Goal: Use online tool/utility: Utilize a website feature to perform a specific function

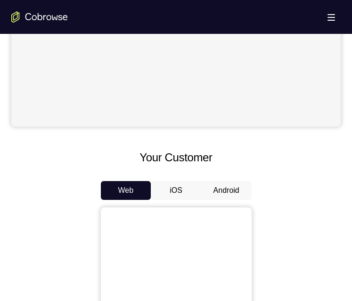
scroll to position [377, 0]
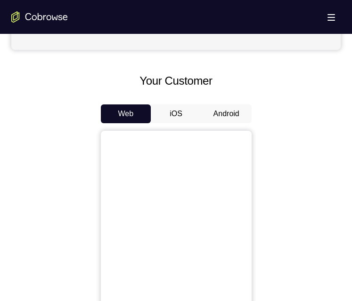
click at [220, 107] on button "Android" at bounding box center [226, 114] width 50 height 19
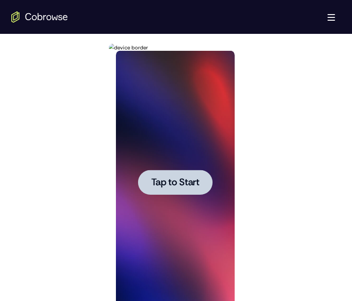
scroll to position [565, 0]
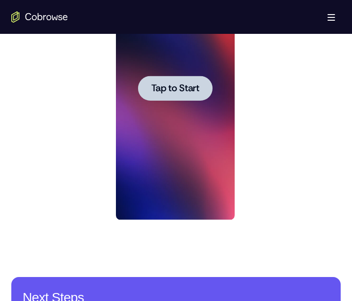
click at [175, 84] on span "Tap to Start" at bounding box center [175, 88] width 48 height 9
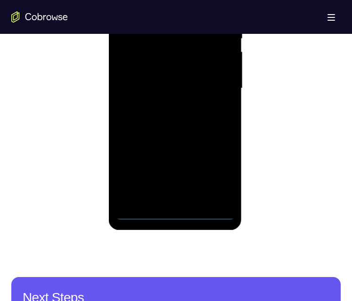
scroll to position [612, 0]
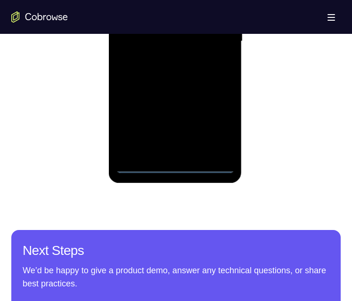
click at [175, 162] on div at bounding box center [175, 42] width 119 height 264
click at [175, 164] on div at bounding box center [175, 42] width 119 height 264
click at [212, 126] on div at bounding box center [175, 42] width 119 height 264
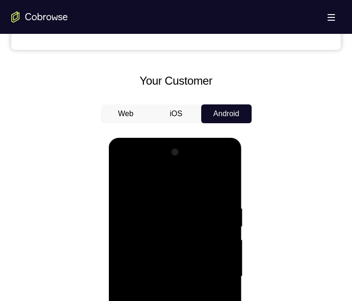
click at [139, 181] on div at bounding box center [175, 277] width 119 height 264
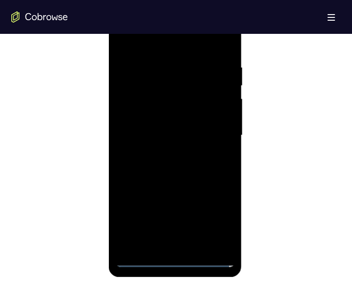
click at [214, 129] on div at bounding box center [175, 136] width 119 height 264
click at [162, 152] on div at bounding box center [175, 136] width 119 height 264
click at [179, 126] on div at bounding box center [175, 136] width 119 height 264
click at [163, 113] on div at bounding box center [175, 136] width 119 height 264
click at [192, 136] on div at bounding box center [175, 136] width 119 height 264
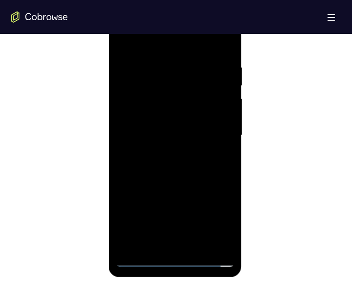
click at [192, 163] on div at bounding box center [175, 136] width 119 height 264
click at [193, 165] on div at bounding box center [175, 136] width 119 height 264
click at [194, 164] on div at bounding box center [175, 136] width 119 height 264
click at [192, 174] on div at bounding box center [175, 136] width 119 height 264
click at [205, 123] on div at bounding box center [175, 136] width 119 height 264
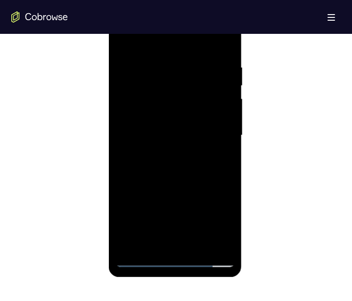
drag, startPoint x: 217, startPoint y: 201, endPoint x: 212, endPoint y: 180, distance: 21.9
click at [212, 180] on div at bounding box center [175, 136] width 119 height 264
click at [198, 245] on div at bounding box center [175, 136] width 119 height 264
click at [177, 182] on div at bounding box center [175, 136] width 119 height 264
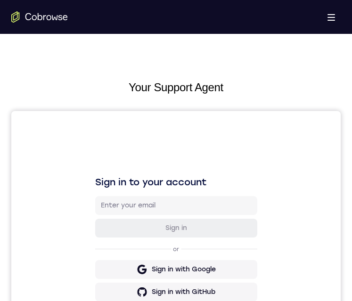
scroll to position [377, 0]
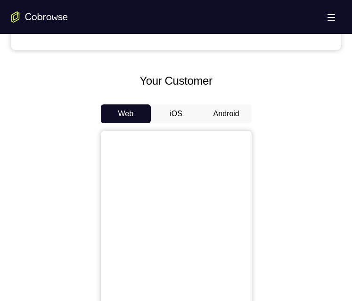
click at [209, 113] on button "Android" at bounding box center [226, 114] width 50 height 19
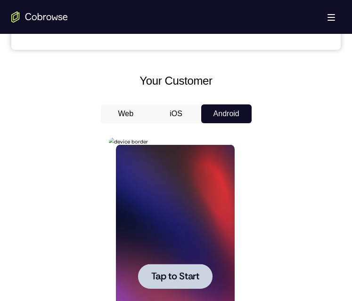
scroll to position [518, 0]
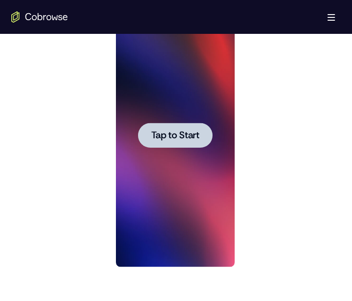
click at [186, 144] on div at bounding box center [175, 135] width 74 height 25
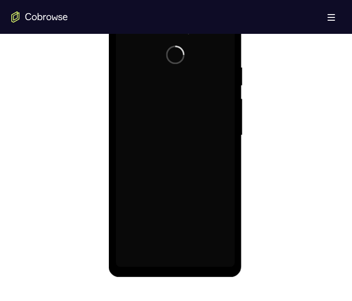
scroll to position [471, 0]
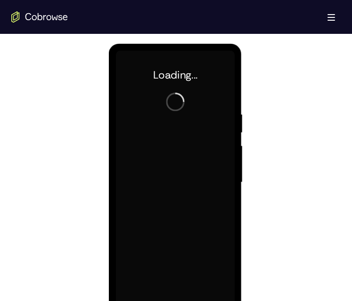
drag, startPoint x: 18, startPoint y: 87, endPoint x: 41, endPoint y: 117, distance: 38.0
click at [41, 117] on div at bounding box center [175, 182] width 329 height 290
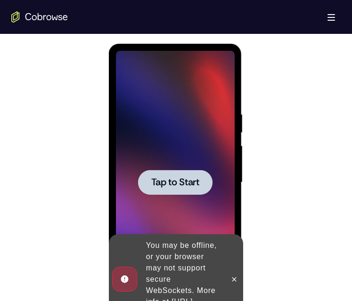
click at [175, 178] on span "Tap to Start" at bounding box center [175, 182] width 48 height 9
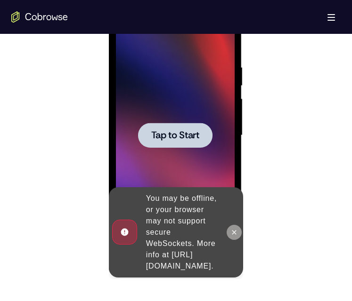
click at [237, 229] on icon at bounding box center [234, 233] width 8 height 8
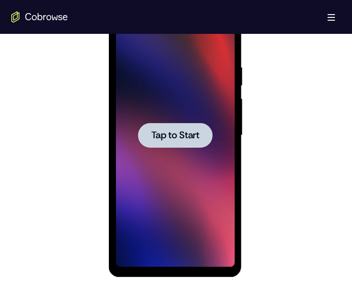
click at [186, 143] on div at bounding box center [175, 135] width 74 height 25
drag, startPoint x: 184, startPoint y: 138, endPoint x: 214, endPoint y: 117, distance: 36.3
click at [184, 138] on span "Tap to Start" at bounding box center [175, 135] width 48 height 9
click at [140, 128] on div at bounding box center [175, 135] width 74 height 25
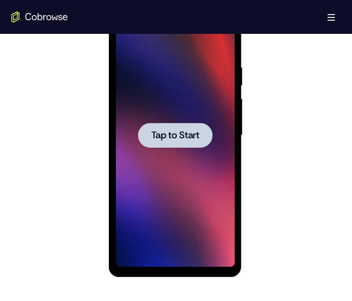
click at [141, 128] on div at bounding box center [175, 135] width 74 height 25
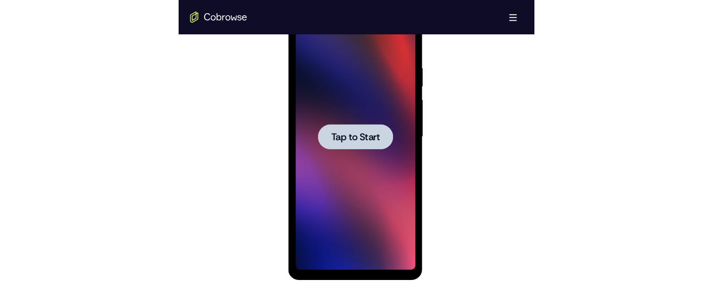
scroll to position [330, 0]
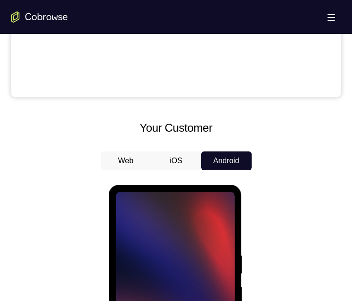
click at [175, 161] on button "iOS" at bounding box center [176, 161] width 50 height 19
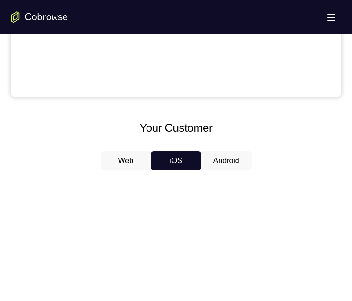
click at [135, 159] on button "Web" at bounding box center [126, 161] width 50 height 19
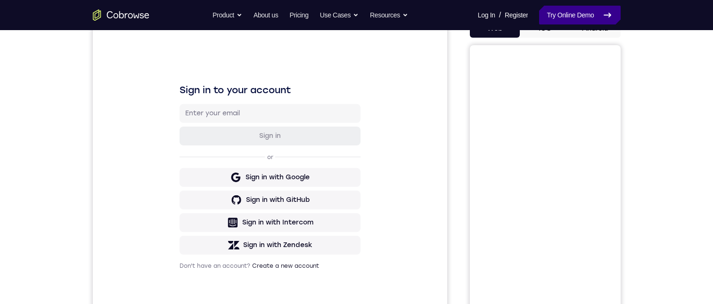
scroll to position [0, 0]
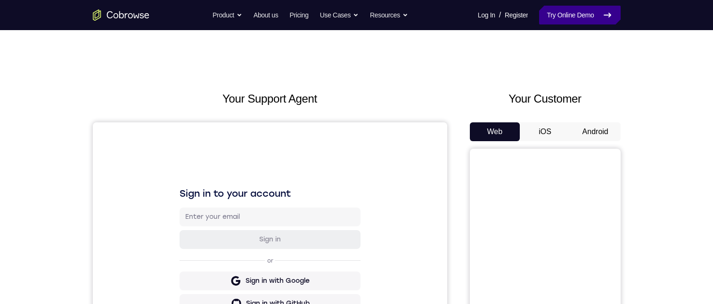
click at [351, 16] on icon at bounding box center [607, 14] width 11 height 11
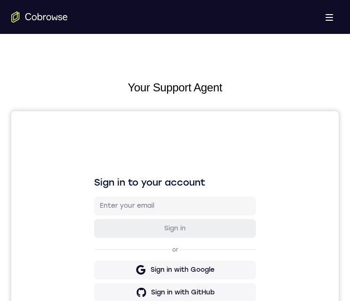
scroll to position [377, 0]
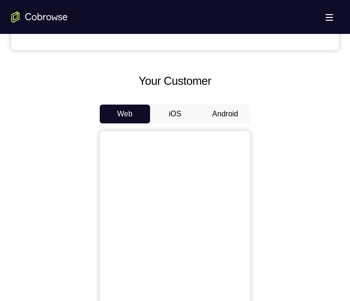
click at [214, 120] on button "Android" at bounding box center [225, 114] width 50 height 19
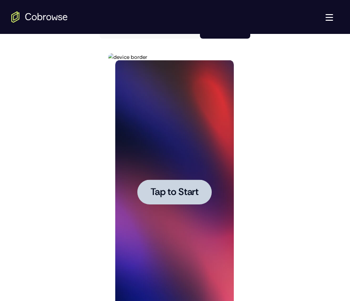
scroll to position [518, 0]
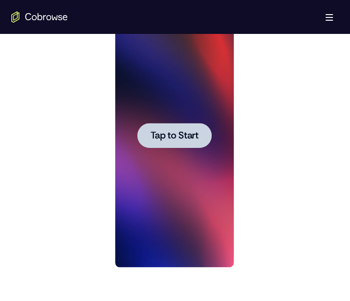
click at [196, 132] on span "Tap to Start" at bounding box center [174, 135] width 48 height 9
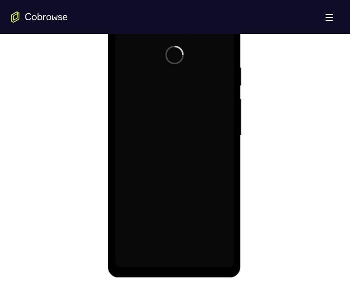
scroll to position [471, 0]
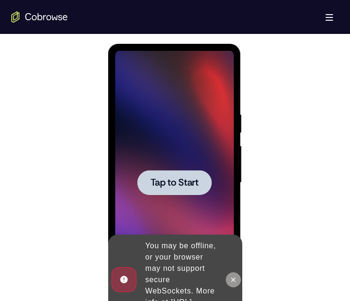
drag, startPoint x: 233, startPoint y: 272, endPoint x: 353, endPoint y: 197, distance: 141.8
click at [233, 276] on icon at bounding box center [233, 280] width 8 height 8
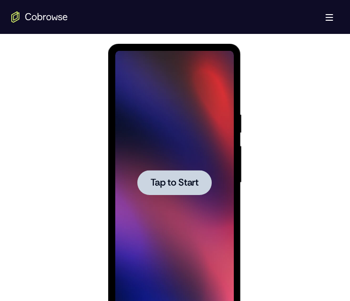
click at [172, 178] on span "Tap to Start" at bounding box center [174, 182] width 48 height 9
click at [192, 175] on div at bounding box center [174, 182] width 74 height 25
drag, startPoint x: 193, startPoint y: 179, endPoint x: 351, endPoint y: 241, distance: 170.0
click at [193, 179] on span "Tap to Start" at bounding box center [174, 182] width 48 height 9
click at [193, 180] on span "Tap to Start" at bounding box center [174, 182] width 48 height 9
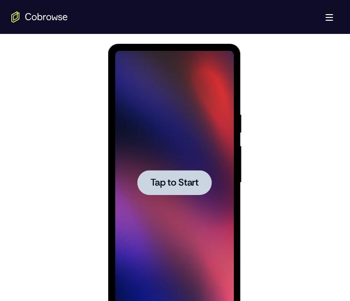
click at [193, 180] on span "Tap to Start" at bounding box center [174, 182] width 48 height 9
click at [194, 179] on span "Tap to Start" at bounding box center [174, 182] width 48 height 9
drag, startPoint x: 194, startPoint y: 179, endPoint x: 223, endPoint y: 47, distance: 135.4
click at [194, 179] on span "Tap to Start" at bounding box center [174, 182] width 48 height 9
click at [166, 170] on div at bounding box center [174, 183] width 119 height 264
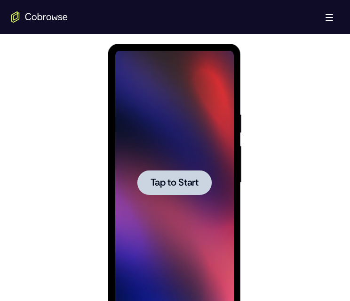
scroll to position [0, 0]
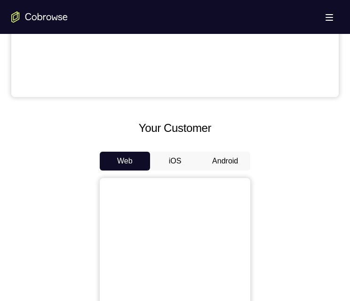
drag, startPoint x: 225, startPoint y: 164, endPoint x: 233, endPoint y: 150, distance: 16.2
click at [224, 162] on button "Android" at bounding box center [225, 161] width 50 height 19
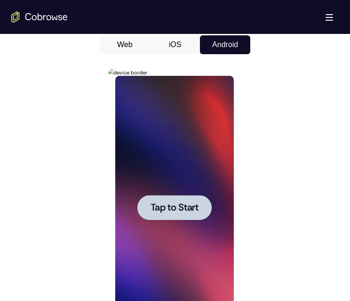
scroll to position [471, 0]
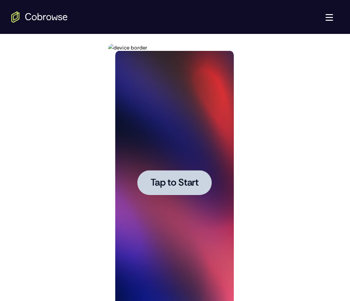
click at [167, 191] on div at bounding box center [174, 182] width 74 height 25
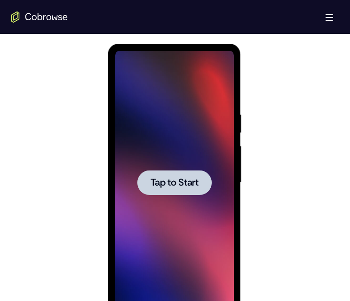
click at [171, 193] on div at bounding box center [174, 182] width 74 height 25
click at [174, 187] on span "Tap to Start" at bounding box center [174, 182] width 48 height 9
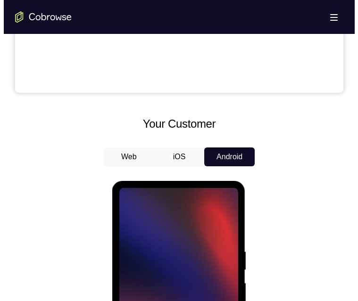
scroll to position [330, 0]
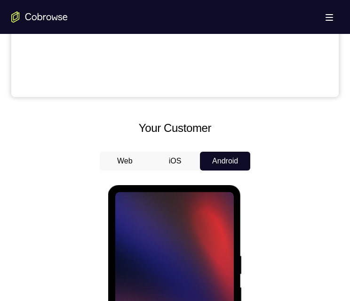
drag, startPoint x: 332, startPoint y: 10, endPoint x: 7, endPoint y: 98, distance: 336.9
click at [332, 10] on button "Open main menu" at bounding box center [329, 17] width 19 height 19
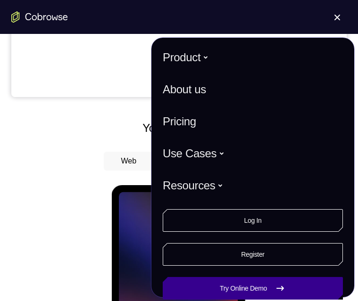
click at [238, 292] on link "Try Online Demo" at bounding box center [253, 288] width 180 height 23
click at [209, 286] on link "Try Online Demo" at bounding box center [253, 288] width 180 height 23
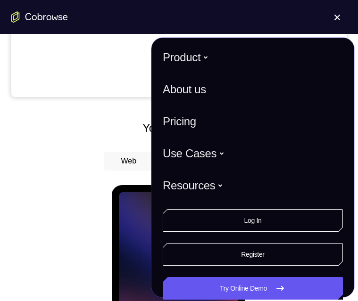
click at [87, 148] on div "Your Customer Web iOS Android" at bounding box center [178, 294] width 335 height 348
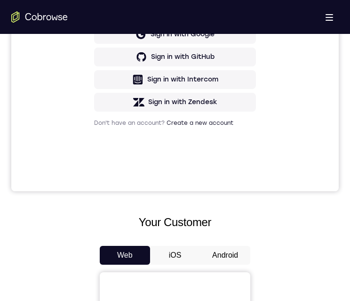
scroll to position [377, 0]
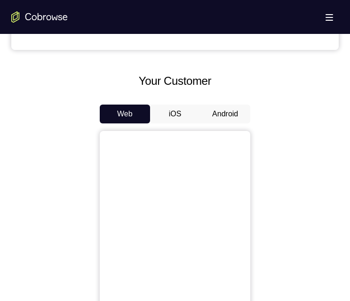
click at [227, 115] on button "Android" at bounding box center [225, 114] width 50 height 19
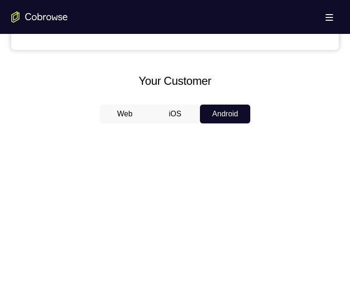
click at [182, 119] on button "iOS" at bounding box center [175, 114] width 50 height 19
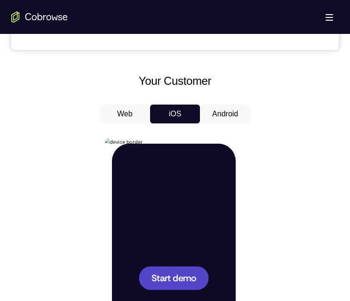
scroll to position [0, 0]
click at [216, 115] on button "Android" at bounding box center [225, 114] width 50 height 19
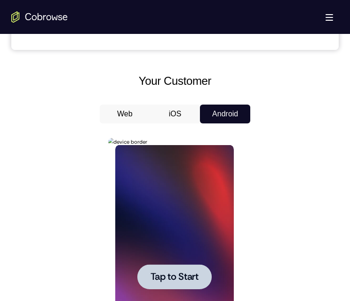
scroll to position [471, 0]
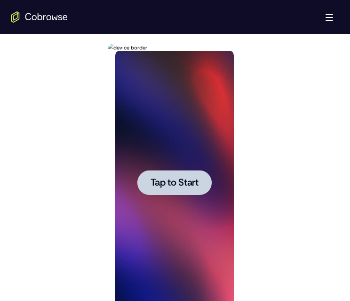
click at [191, 179] on span "Tap to Start" at bounding box center [174, 182] width 48 height 9
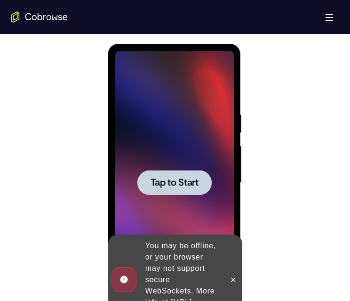
drag, startPoint x: 160, startPoint y: 171, endPoint x: 142, endPoint y: 57, distance: 115.4
click at [161, 171] on div at bounding box center [174, 182] width 74 height 25
drag, startPoint x: 155, startPoint y: 187, endPoint x: 196, endPoint y: 195, distance: 42.4
click at [158, 187] on span "Tap to Start" at bounding box center [174, 182] width 48 height 9
click at [234, 272] on button at bounding box center [233, 279] width 15 height 15
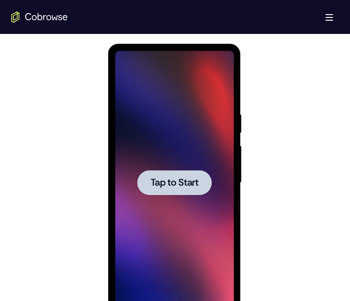
scroll to position [518, 0]
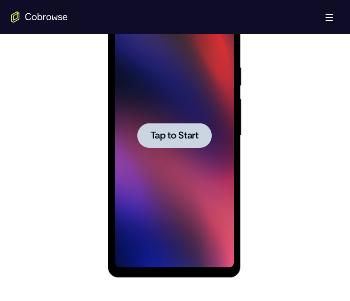
drag, startPoint x: 181, startPoint y: 136, endPoint x: 120, endPoint y: 73, distance: 87.3
click at [166, 116] on div "Tap to Start" at bounding box center [174, 136] width 119 height 264
click at [173, 140] on span "Tap to Start" at bounding box center [174, 135] width 48 height 9
click at [173, 139] on span "Tap to Start" at bounding box center [174, 135] width 48 height 9
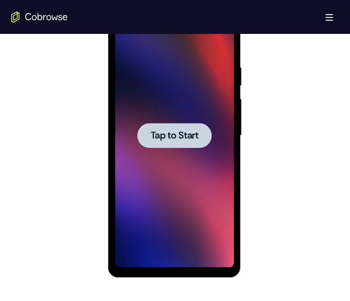
click at [173, 139] on span "Tap to Start" at bounding box center [174, 135] width 48 height 9
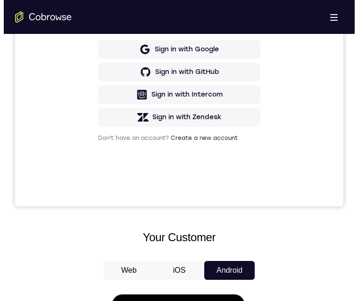
scroll to position [141, 0]
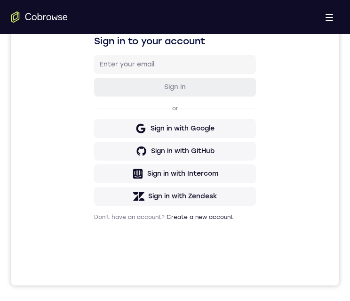
drag, startPoint x: 318, startPoint y: 18, endPoint x: 41, endPoint y: 120, distance: 295.7
click at [318, 18] on div "Open main menu" at bounding box center [175, 17] width 350 height 34
click at [325, 17] on button "Open main menu" at bounding box center [329, 17] width 19 height 19
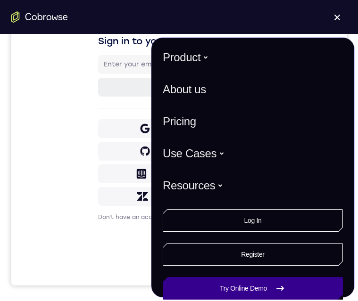
click at [215, 284] on link "Try Online Demo" at bounding box center [253, 288] width 180 height 23
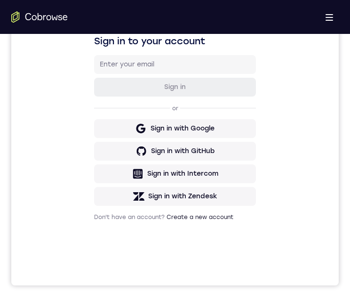
scroll to position [424, 0]
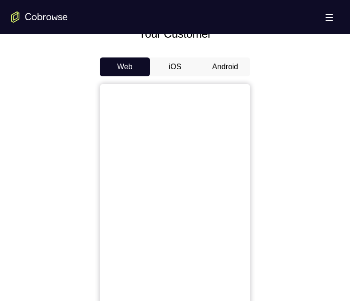
click at [214, 65] on button "Android" at bounding box center [225, 66] width 50 height 19
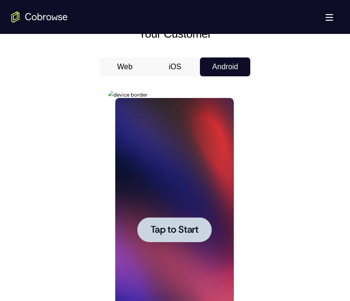
scroll to position [0, 0]
click at [192, 237] on div at bounding box center [174, 229] width 74 height 25
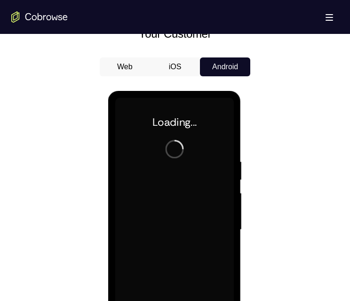
scroll to position [471, 0]
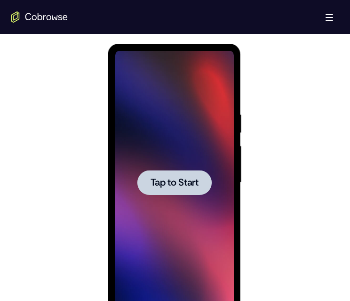
drag, startPoint x: 183, startPoint y: 186, endPoint x: 245, endPoint y: 79, distance: 123.9
click at [183, 186] on span "Tap to Start" at bounding box center [174, 182] width 48 height 9
click at [242, 83] on html "Online web based iOS Simulators and Android Emulators. Run iPhone, iPad, Mobile…" at bounding box center [175, 185] width 134 height 283
